Goal: Find specific page/section

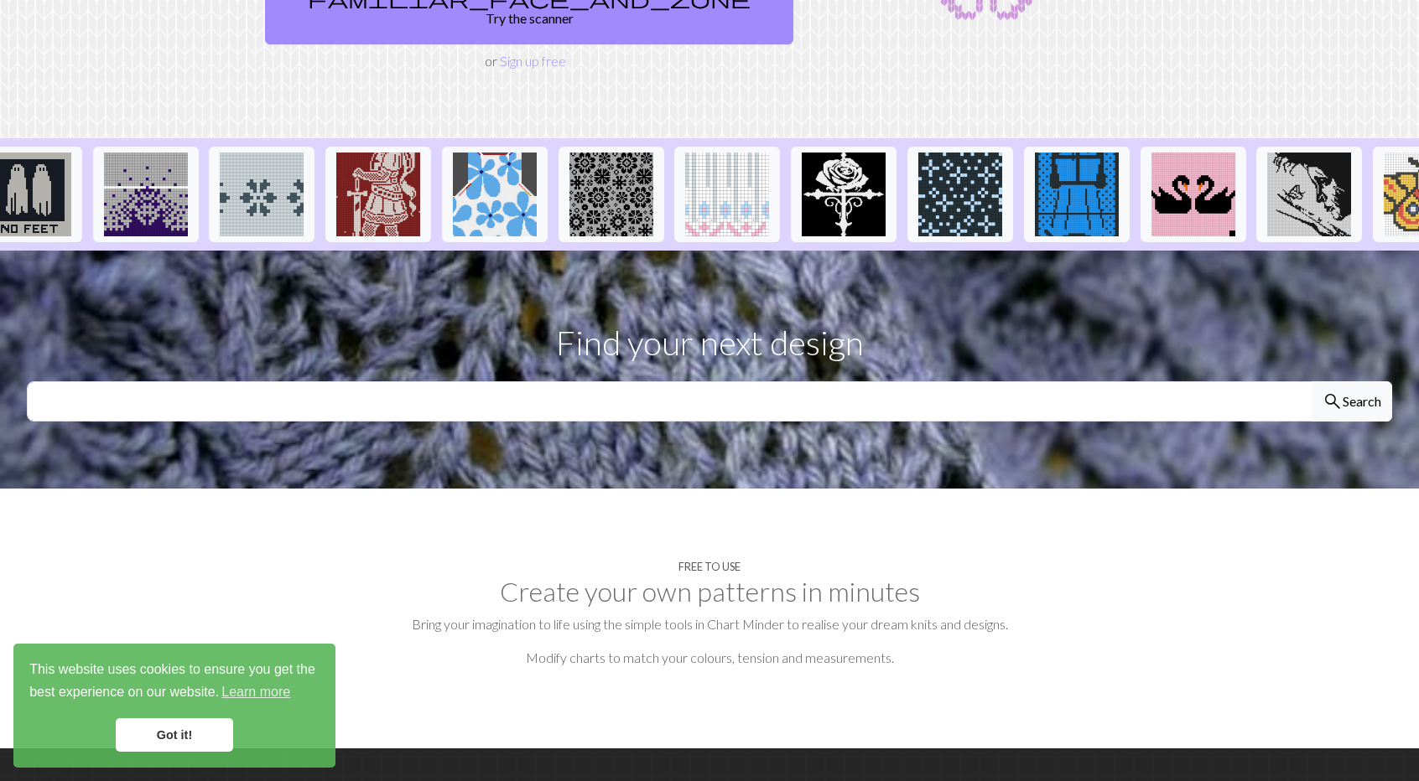
scroll to position [305, 0]
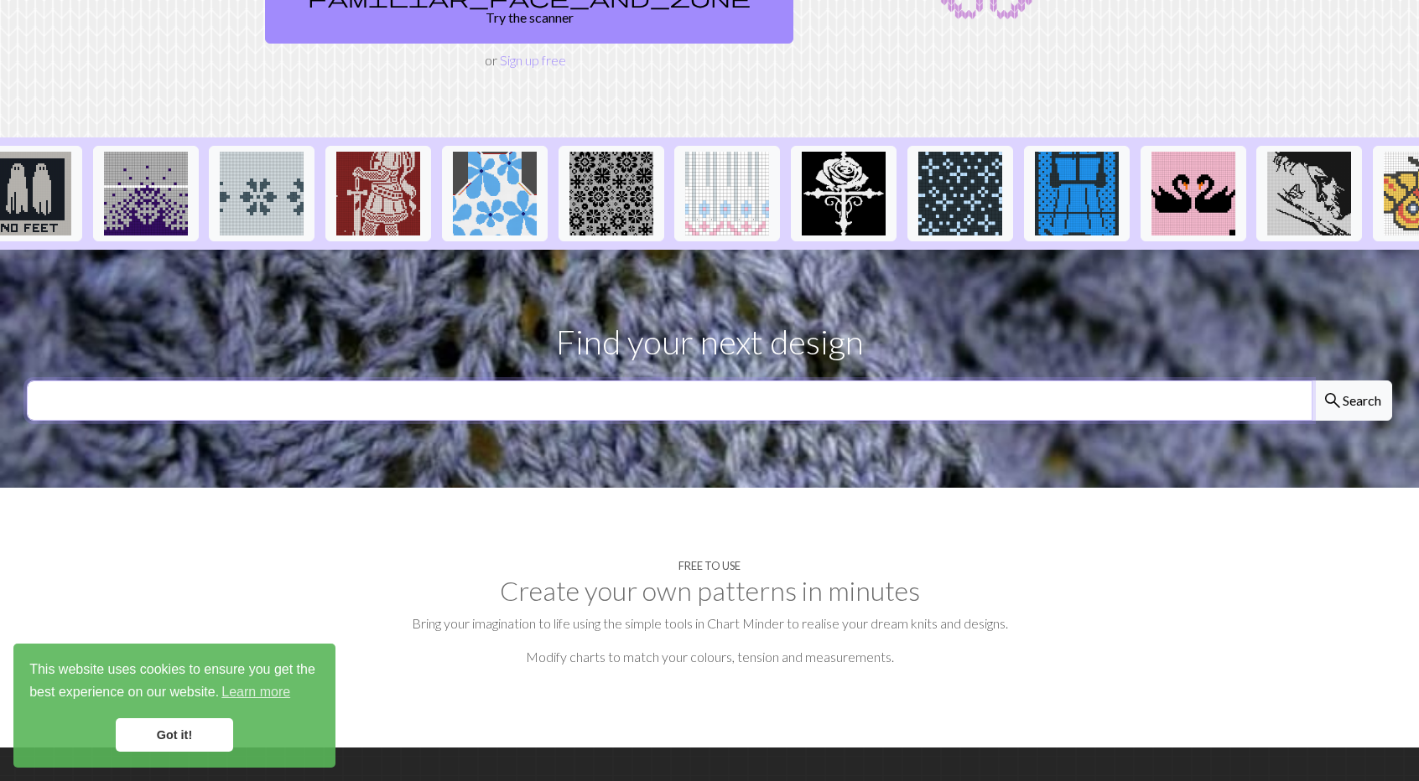
click at [730, 381] on input "text" at bounding box center [669, 401] width 1285 height 40
type input "[PERSON_NAME]"
click at [1311, 381] on button "search Search" at bounding box center [1351, 401] width 80 height 40
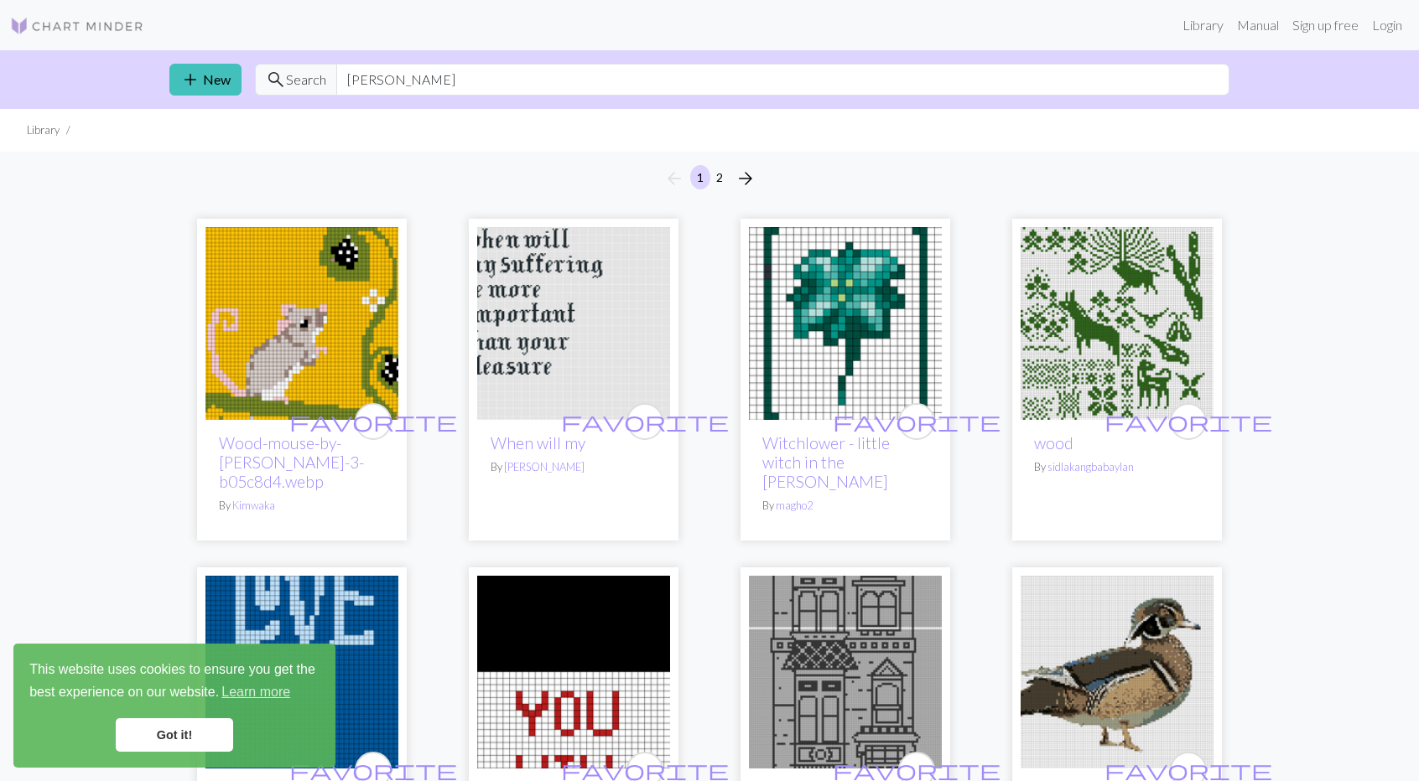
click at [86, 24] on img at bounding box center [77, 26] width 134 height 20
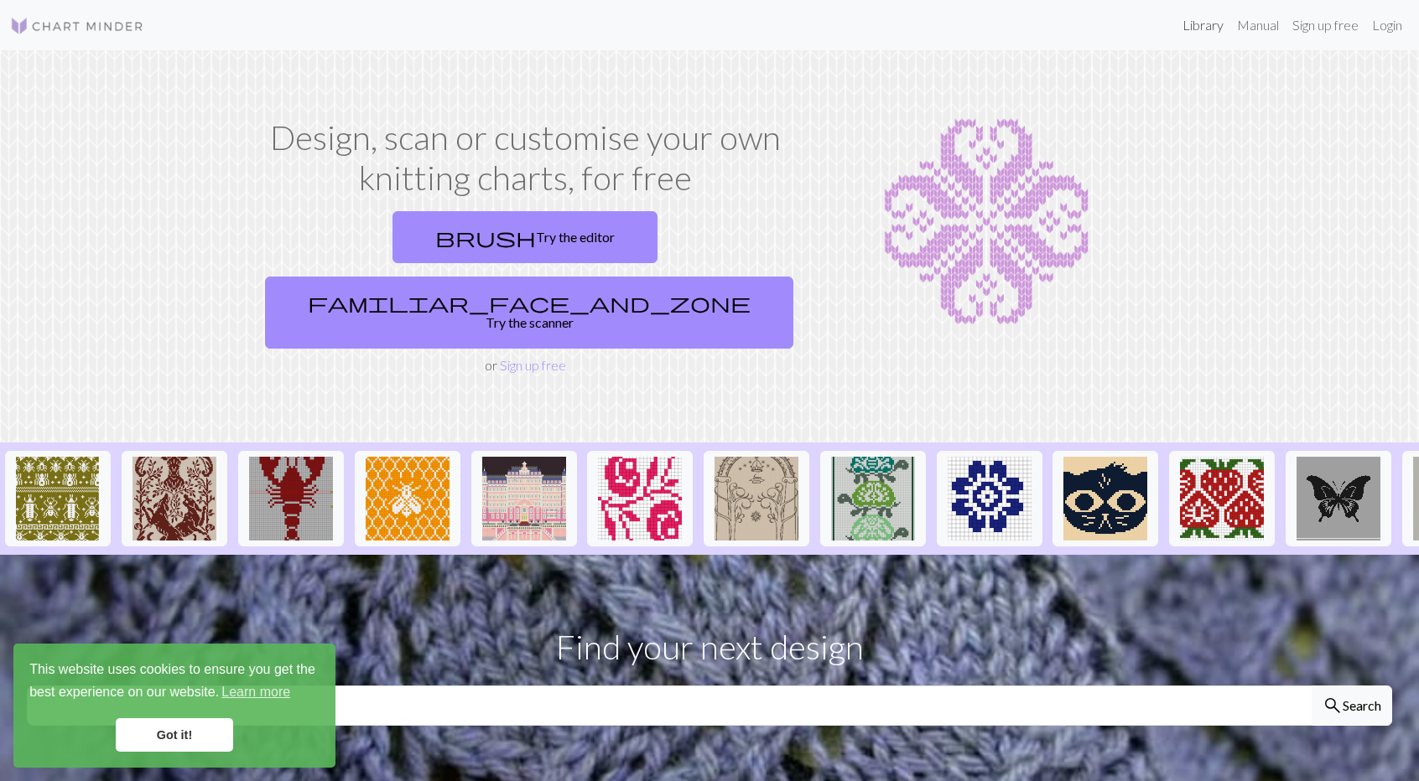
click at [1217, 34] on link "Library" at bounding box center [1203, 25] width 55 height 34
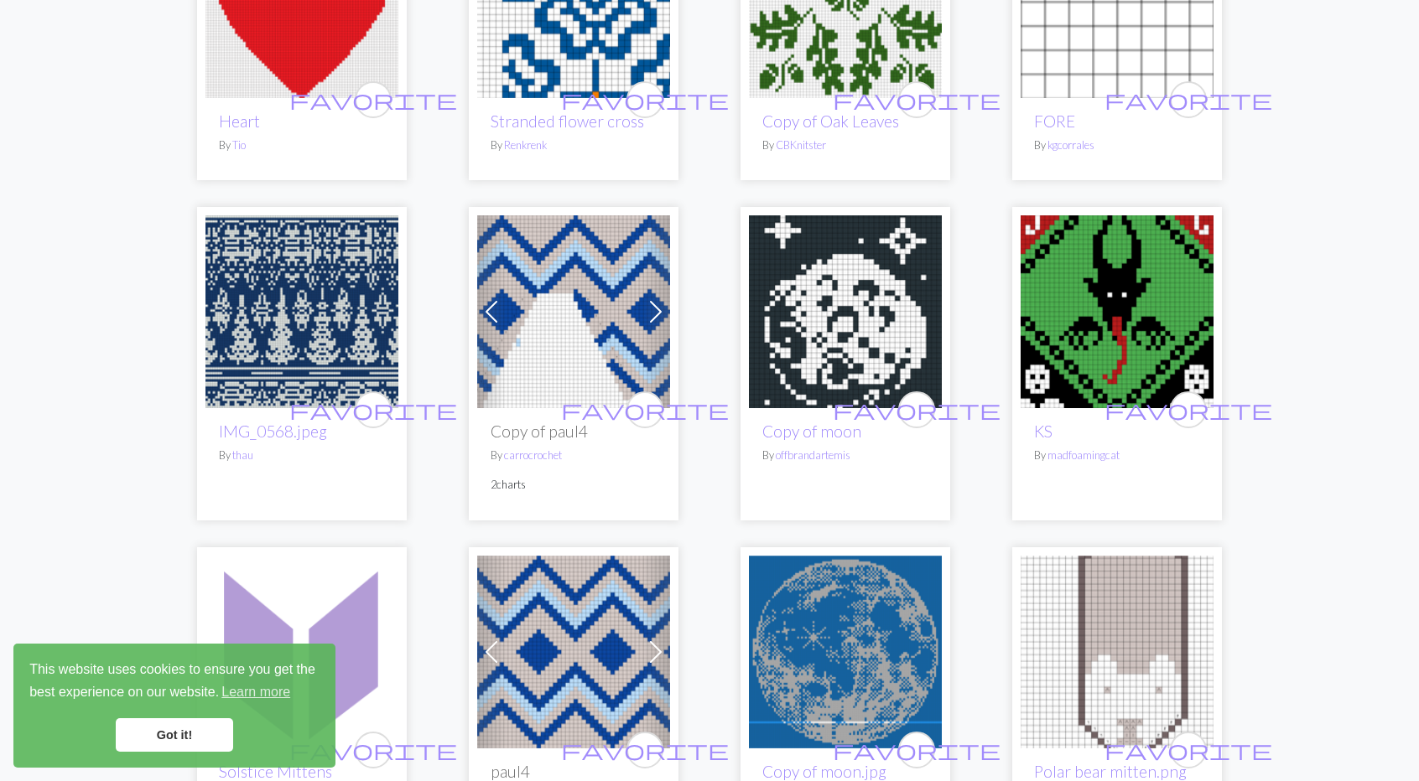
scroll to position [2987, 0]
